Goal: Find specific page/section: Find specific page/section

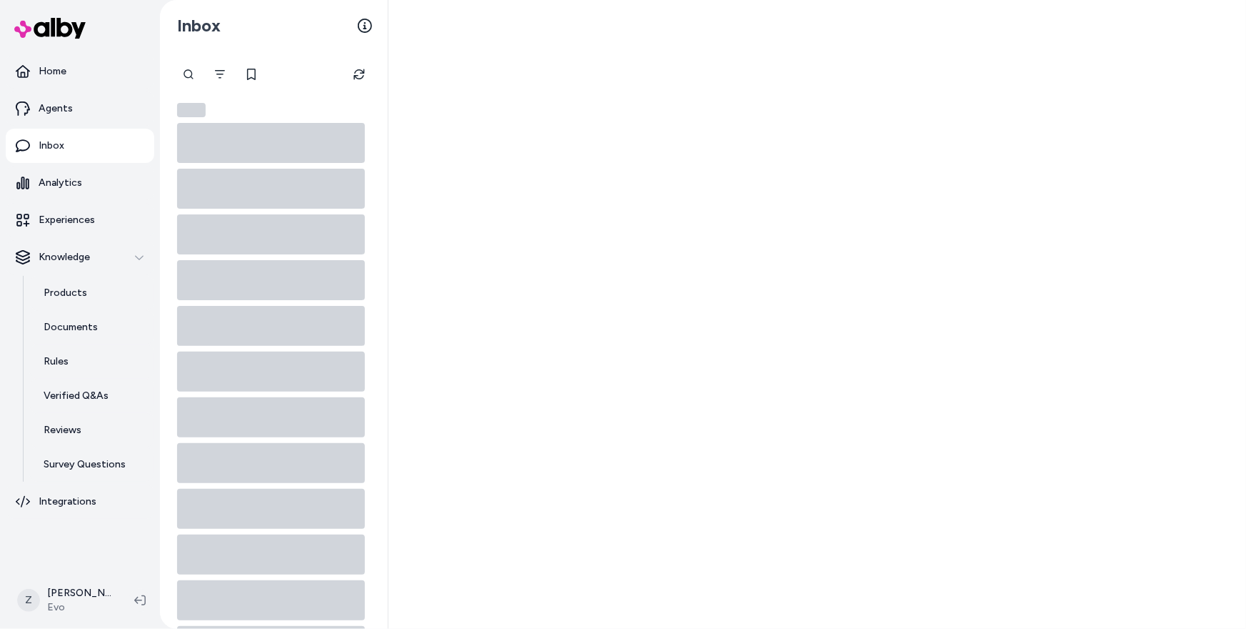
click at [519, 323] on div at bounding box center [818, 314] width 858 height 629
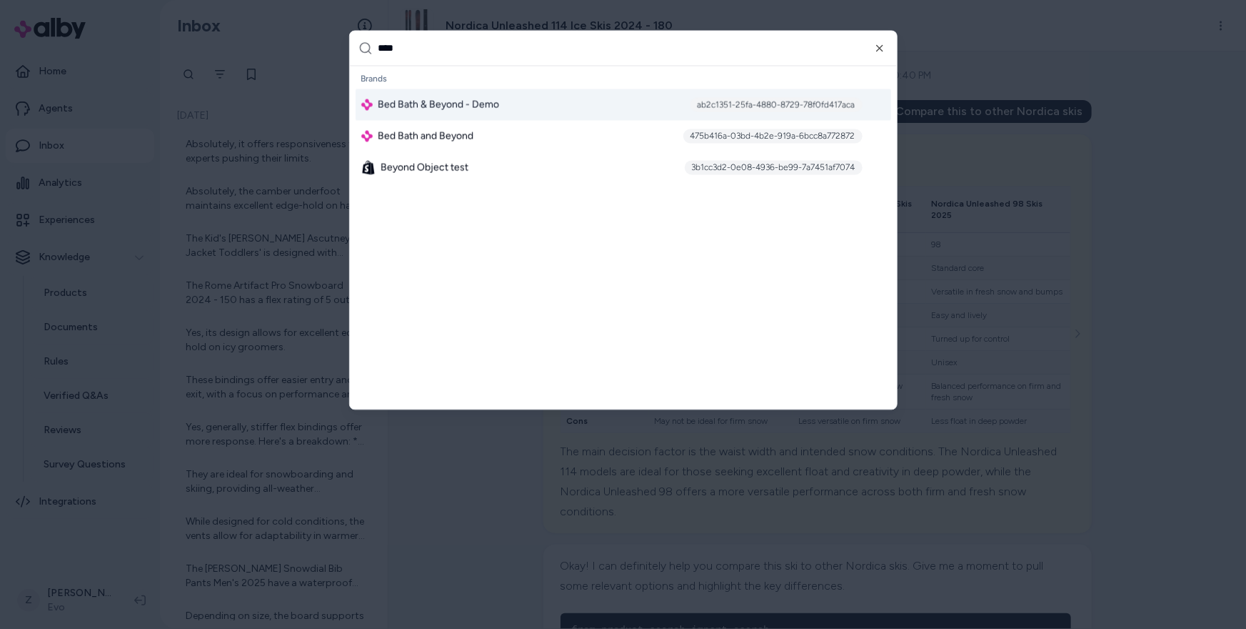
type input "*****"
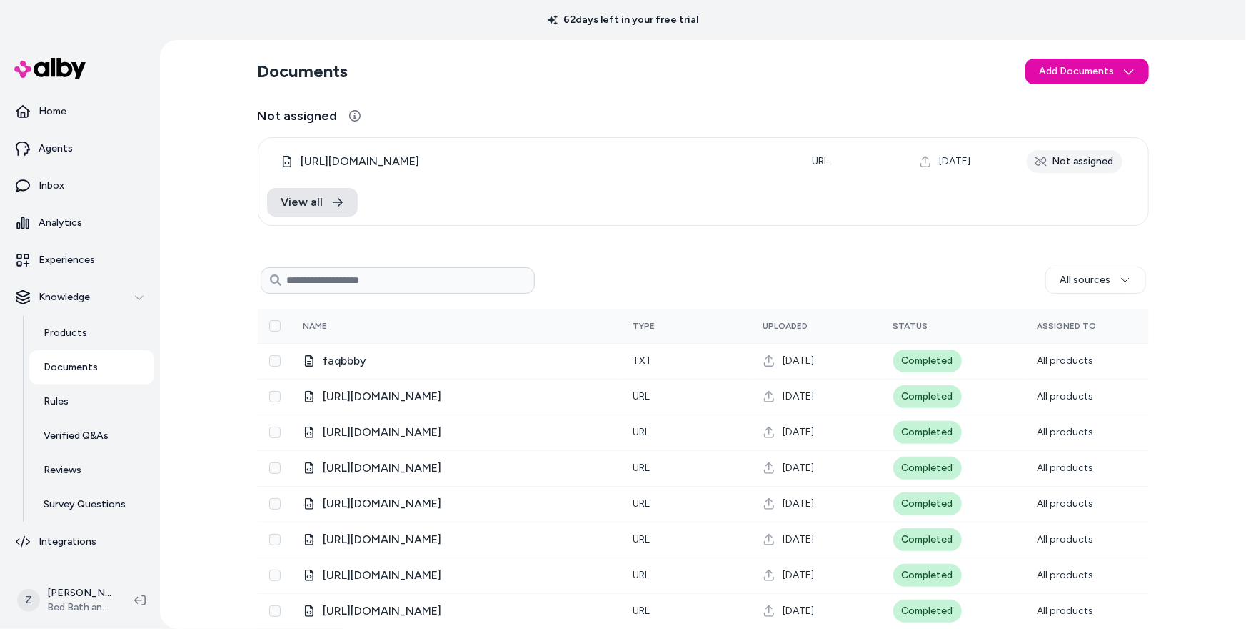
click at [859, 101] on div "Documents Add Documents Not assigned https://help.bedbathandbeyond.com/help/s/a…" at bounding box center [703, 429] width 914 height 779
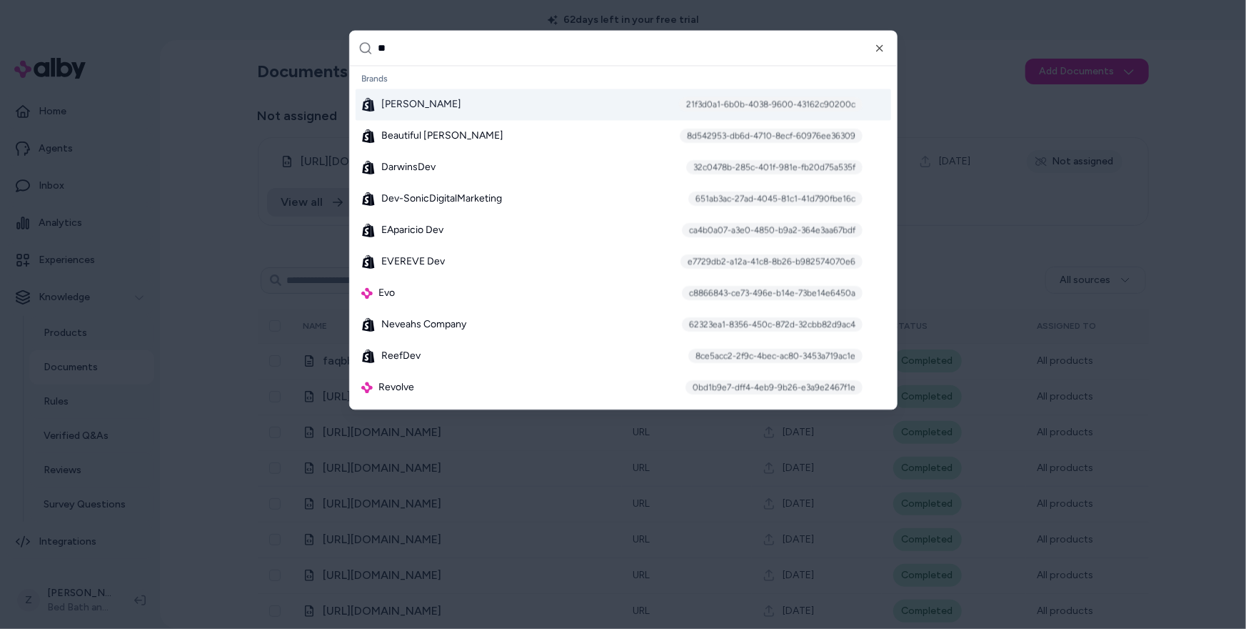
type input "***"
